Goal: Information Seeking & Learning: Check status

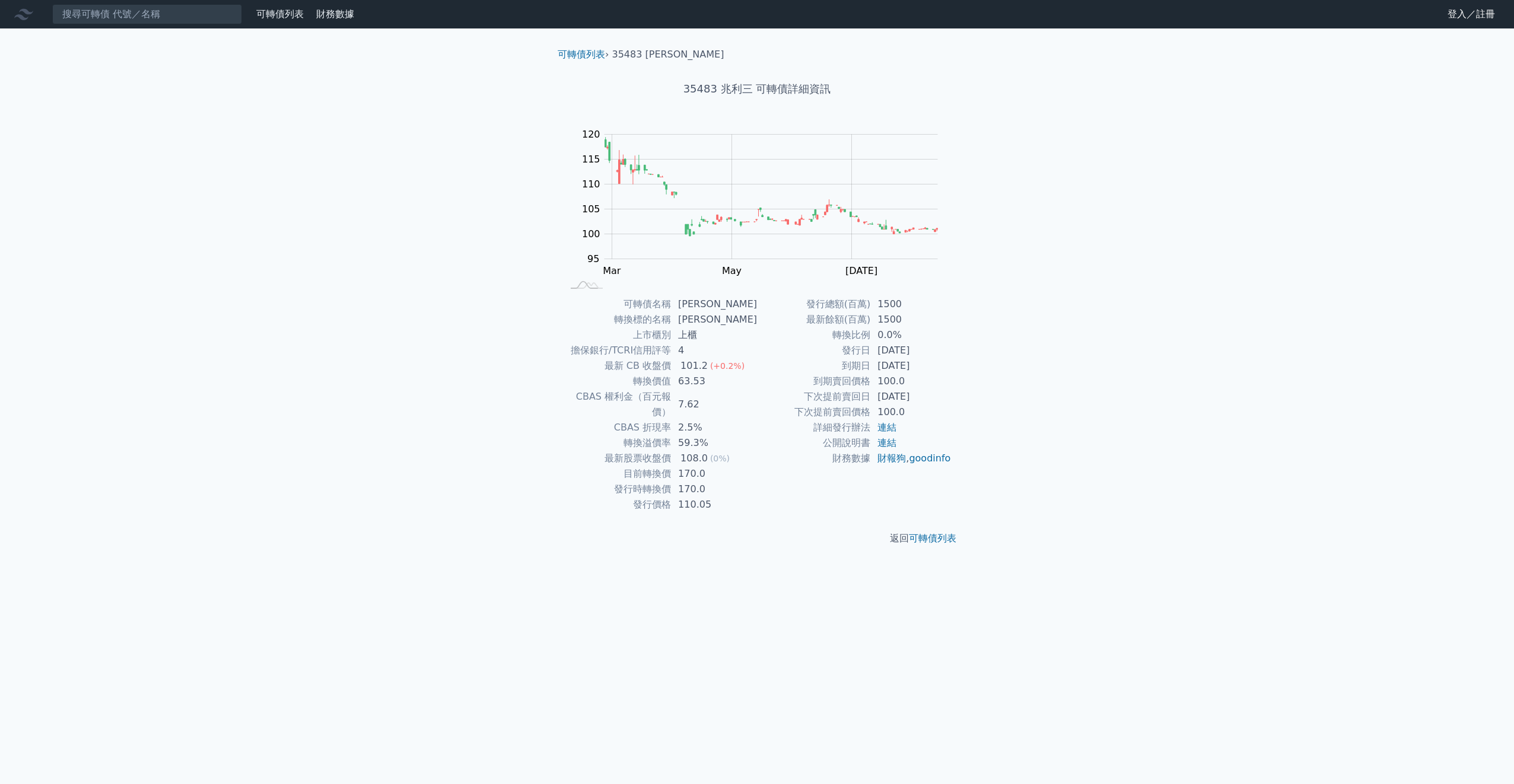
click at [907, 348] on td "[DATE]" at bounding box center [911, 351] width 81 height 16
drag, startPoint x: 699, startPoint y: 455, endPoint x: 678, endPoint y: 456, distance: 21.0
click at [678, 466] on td "170.0" at bounding box center [714, 474] width 86 height 16
click at [189, 14] on input at bounding box center [147, 14] width 189 height 20
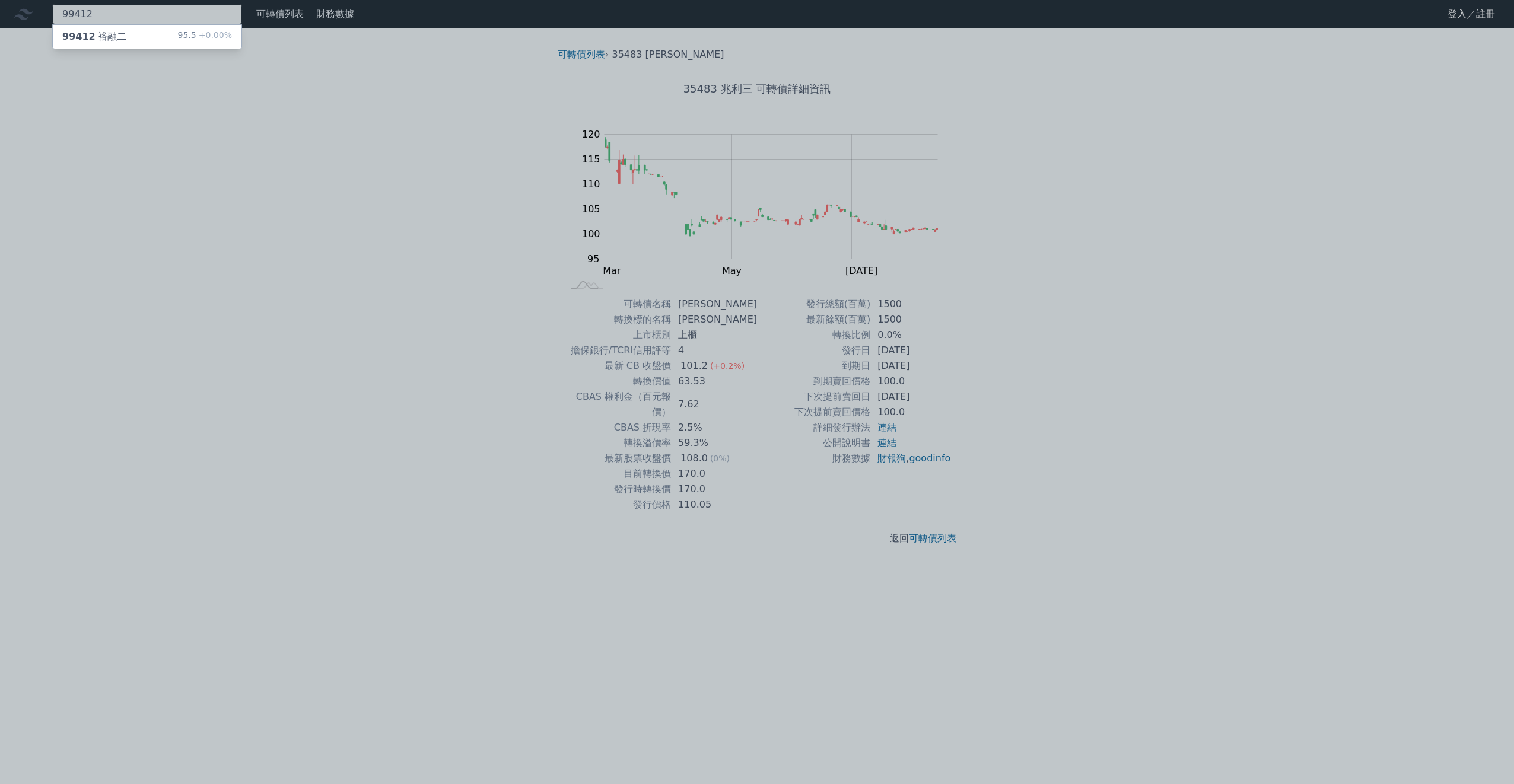
type input "99412"
click at [150, 38] on div "99412 裕融二 95.5 +0.00%" at bounding box center [147, 37] width 189 height 23
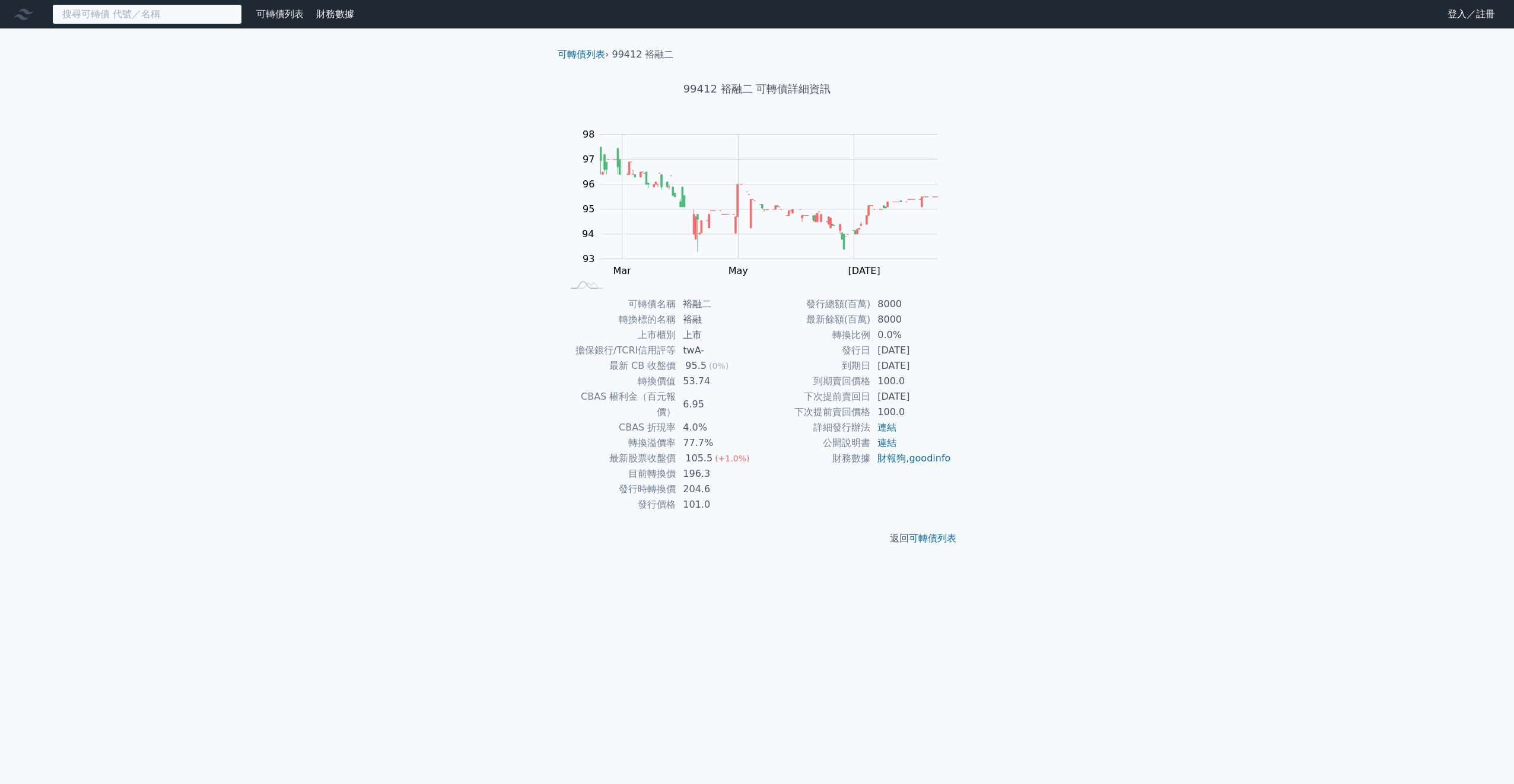
click at [96, 12] on input at bounding box center [147, 14] width 189 height 20
click at [151, 11] on input at bounding box center [147, 14] width 189 height 20
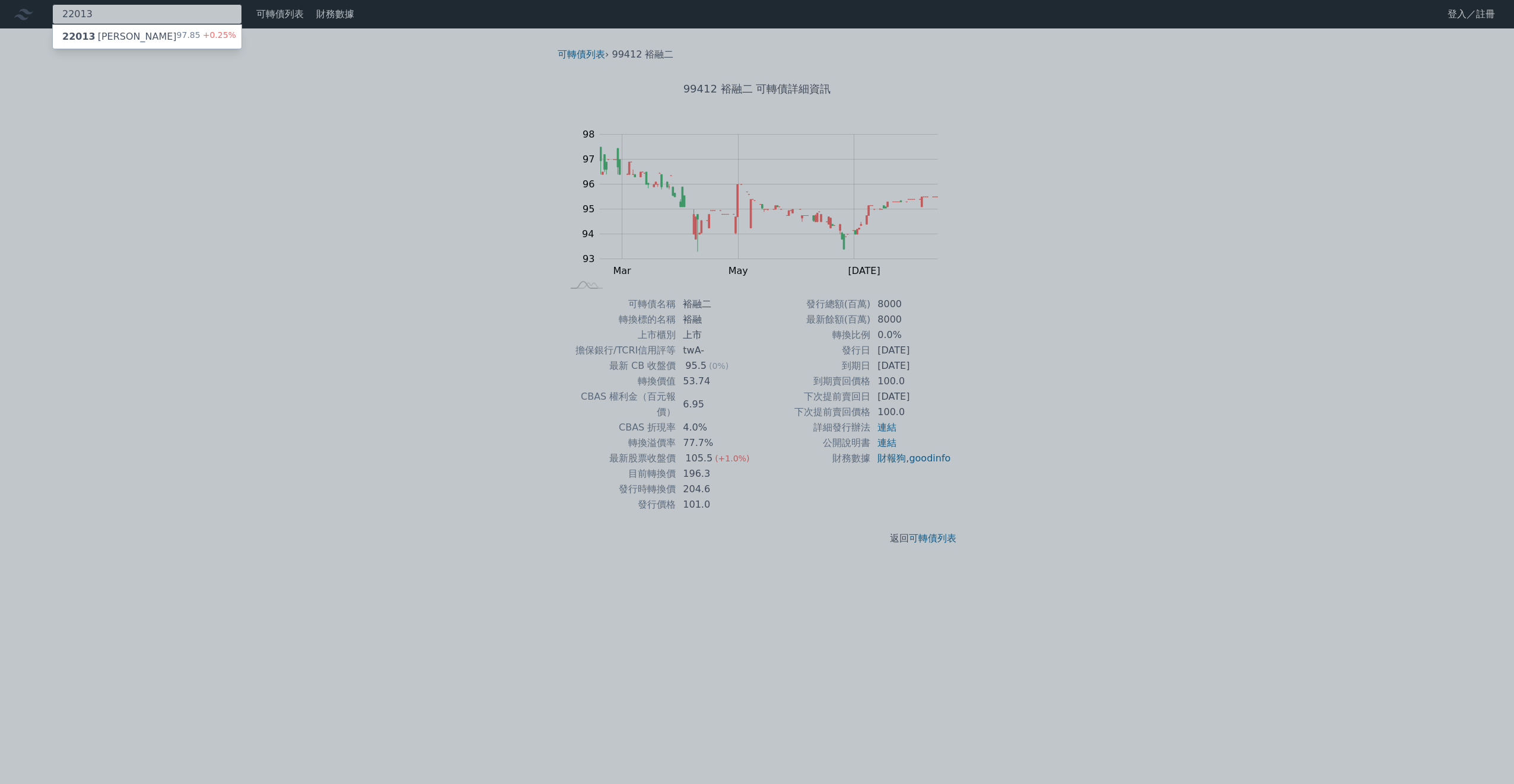
type input "22013"
click at [150, 30] on div "22013 裕隆三 97.85 +0.25%" at bounding box center [147, 37] width 189 height 23
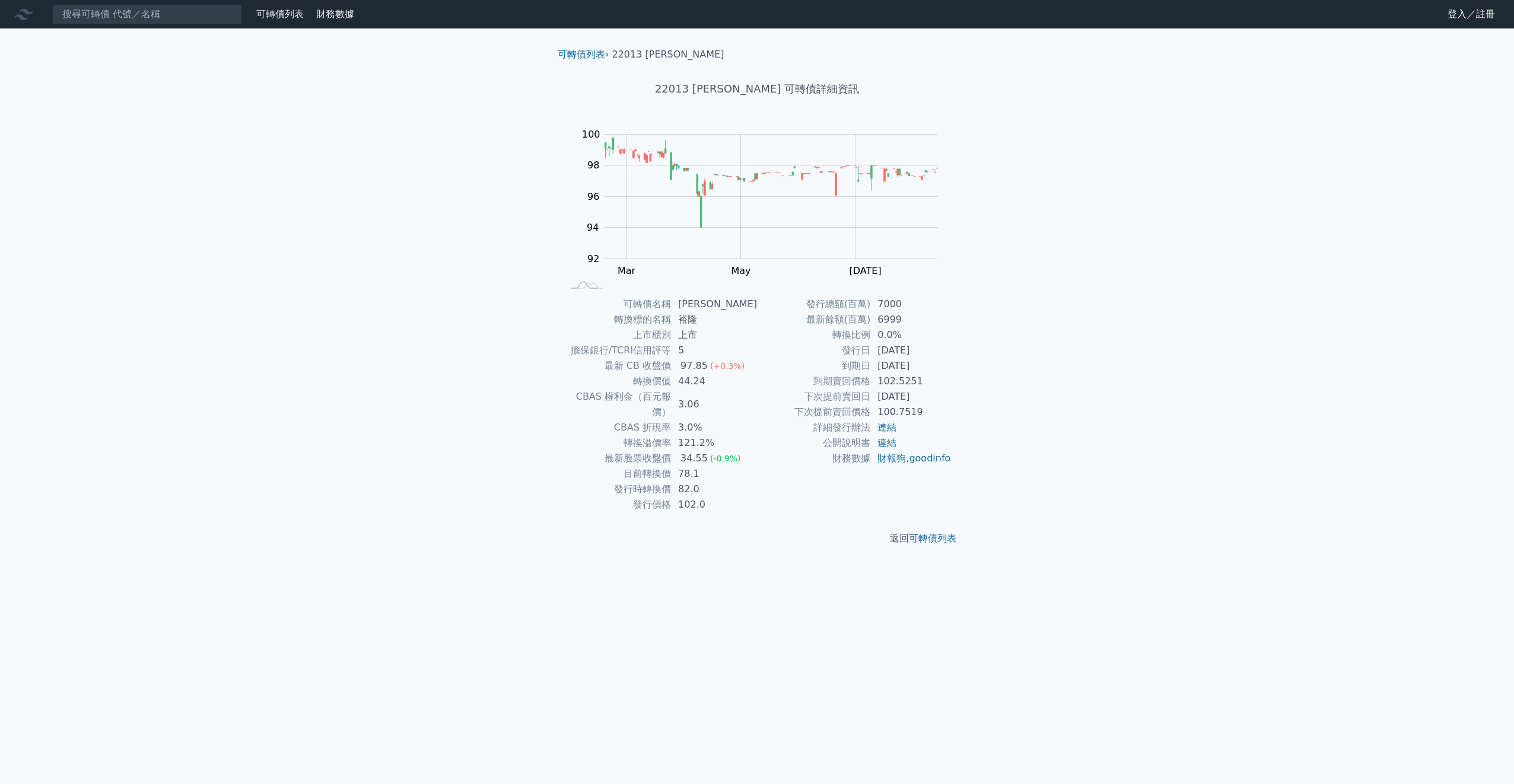
click at [1063, 385] on div "可轉債列表 財務數據 可轉債列表 財務數據 登入／註冊 登入／註冊 可轉債列表 › 22013 [PERSON_NAME] 22013 裕隆三 可轉債詳細資訊…" at bounding box center [757, 392] width 1514 height 784
